Goal: Task Accomplishment & Management: Use online tool/utility

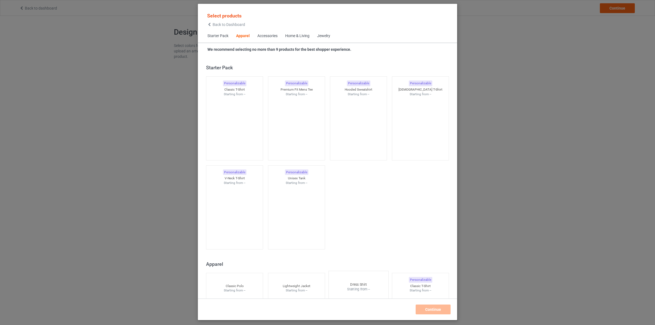
scroll to position [203, 0]
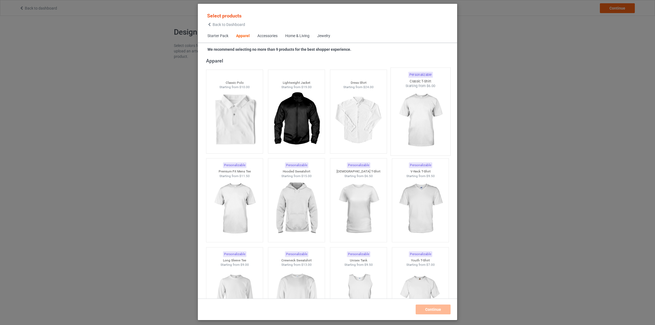
click at [421, 119] on img at bounding box center [420, 120] width 51 height 64
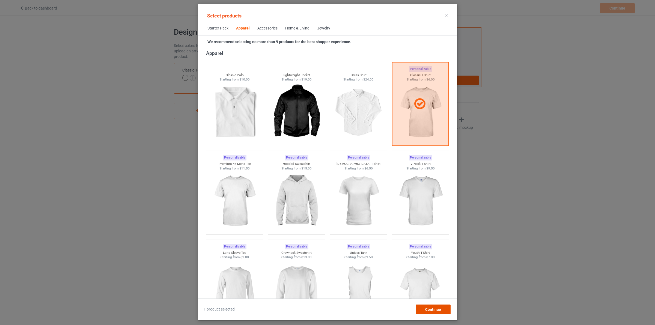
click at [441, 307] on div "Continue" at bounding box center [433, 310] width 35 height 10
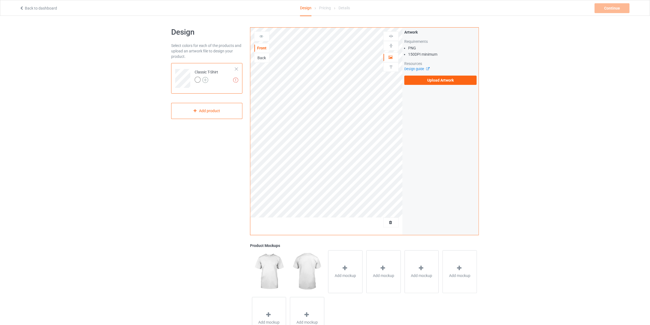
click at [205, 79] on img at bounding box center [205, 80] width 6 height 6
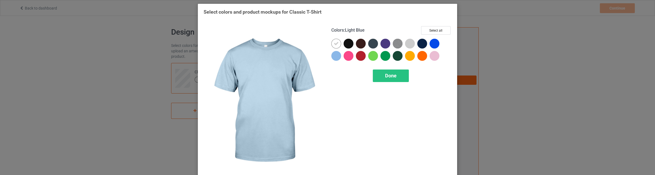
drag, startPoint x: 556, startPoint y: 68, endPoint x: 508, endPoint y: 77, distance: 48.8
click at [555, 69] on div "Select colors and product mockups for Classic T-Shirt Colors : Light Blue Selec…" at bounding box center [327, 87] width 655 height 175
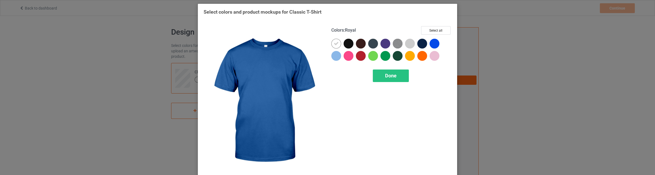
click at [431, 43] on div at bounding box center [435, 44] width 10 height 10
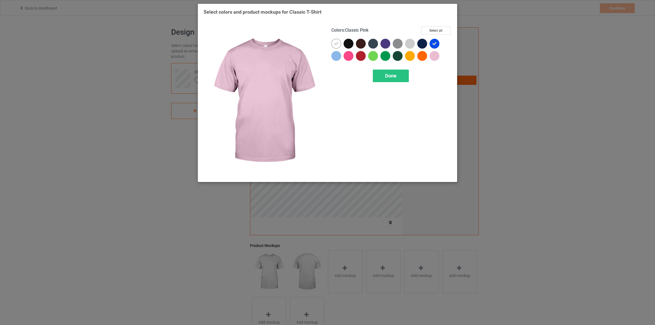
drag, startPoint x: 262, startPoint y: 89, endPoint x: 338, endPoint y: 44, distance: 87.9
click at [338, 44] on icon at bounding box center [336, 43] width 5 height 5
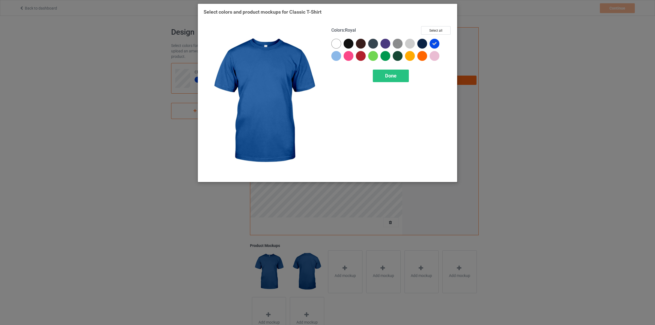
click at [433, 43] on icon at bounding box center [434, 43] width 5 height 5
